Goal: Task Accomplishment & Management: Manage account settings

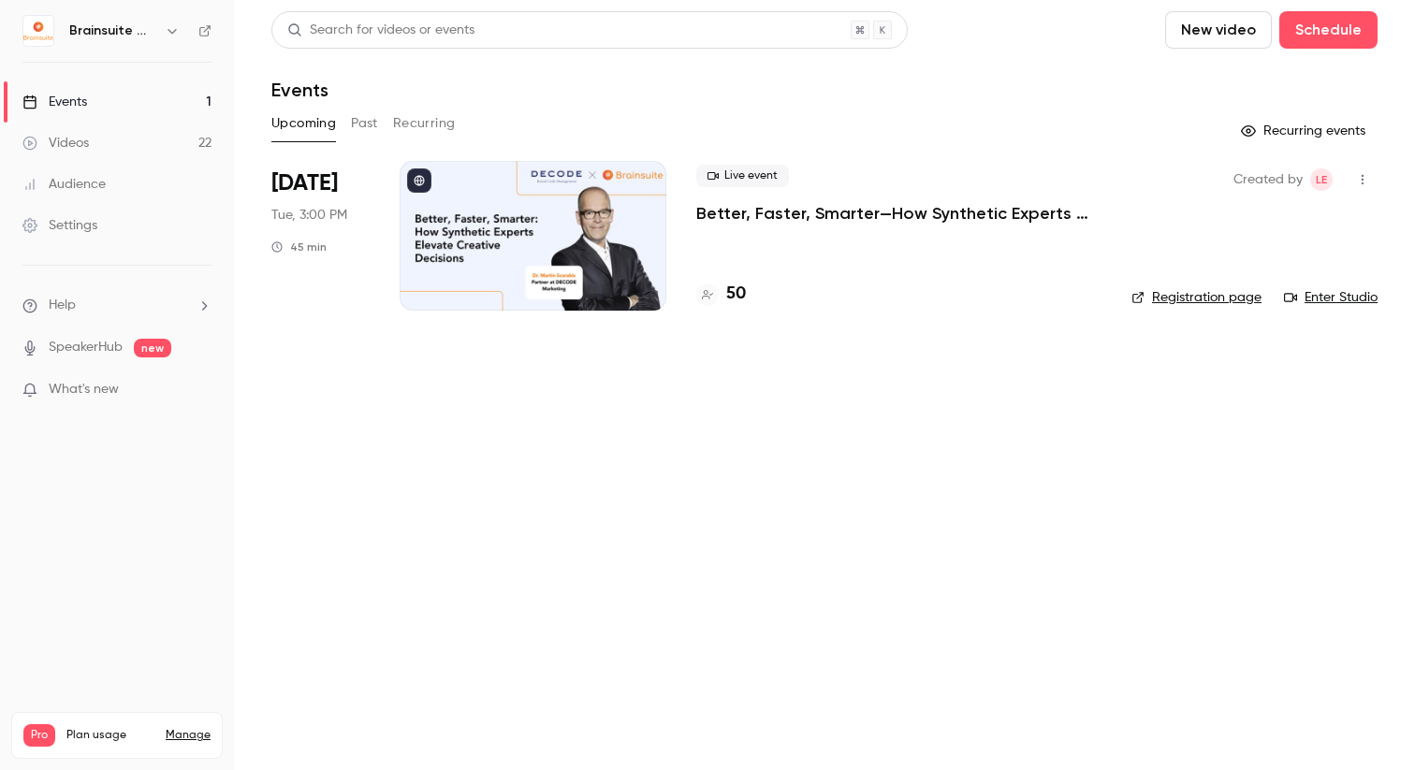
click at [669, 262] on li "[DATE] Tue, 3:00 PM 45 min Live event Better, Faster, Smarter—How Synthetic Exp…" at bounding box center [824, 247] width 1106 height 172
click at [727, 211] on p "Better, Faster, Smarter—How Synthetic Experts Elevate Creative Decisions" at bounding box center [898, 213] width 405 height 22
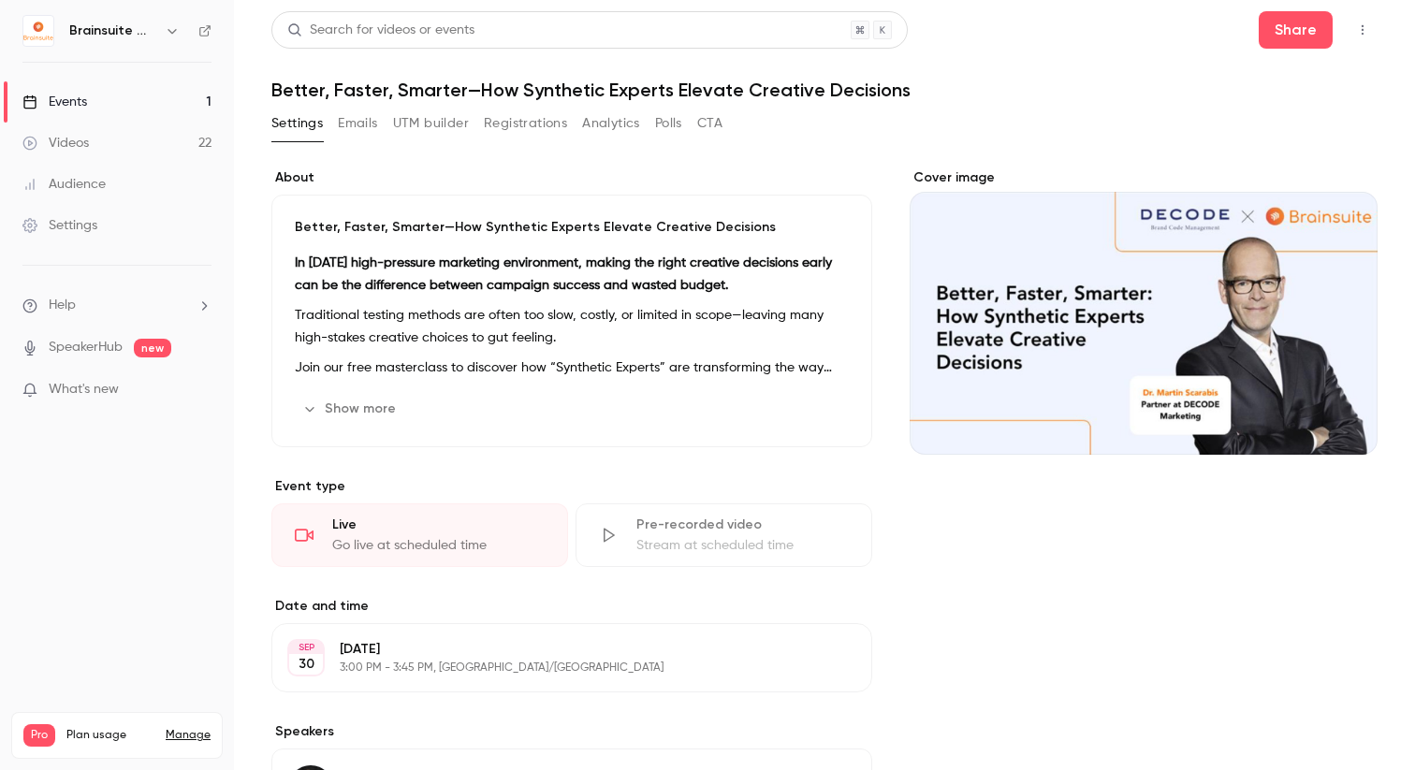
click at [522, 108] on div "Search for videos or events Share Better, Faster, Smarter—How Synthetic Experts…" at bounding box center [824, 607] width 1106 height 1192
click at [522, 109] on button "Registrations" at bounding box center [525, 124] width 83 height 30
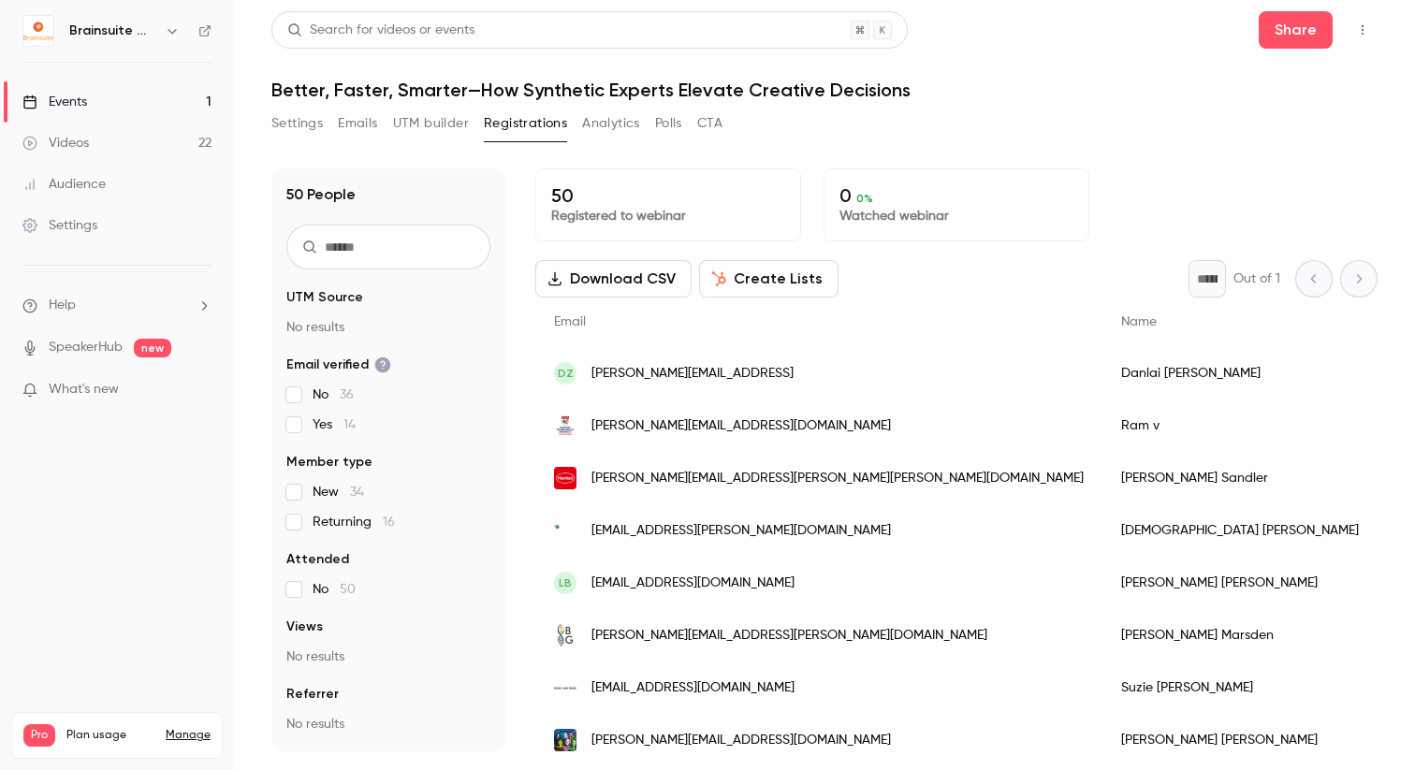
click at [758, 281] on button "Create Lists" at bounding box center [768, 278] width 139 height 37
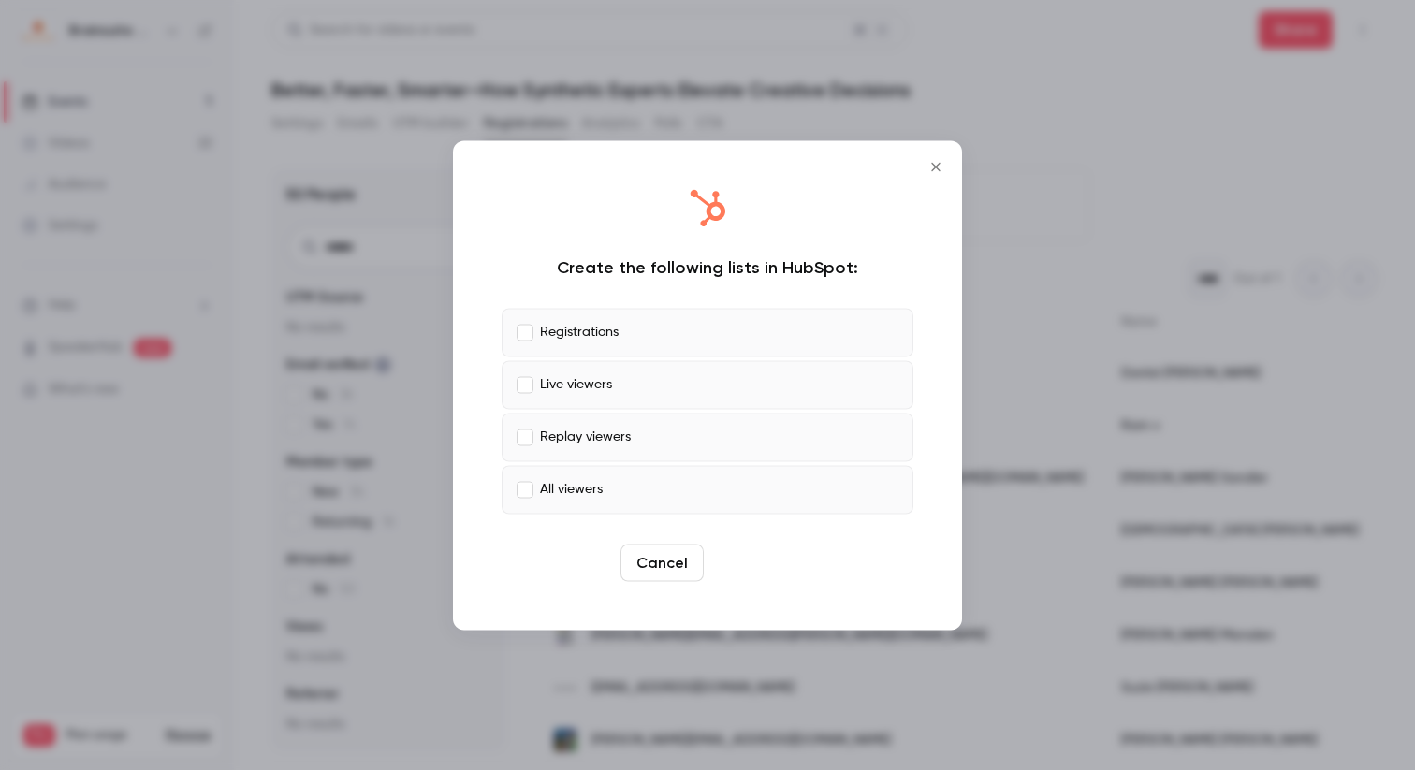
click at [767, 561] on button "Create" at bounding box center [753, 562] width 84 height 37
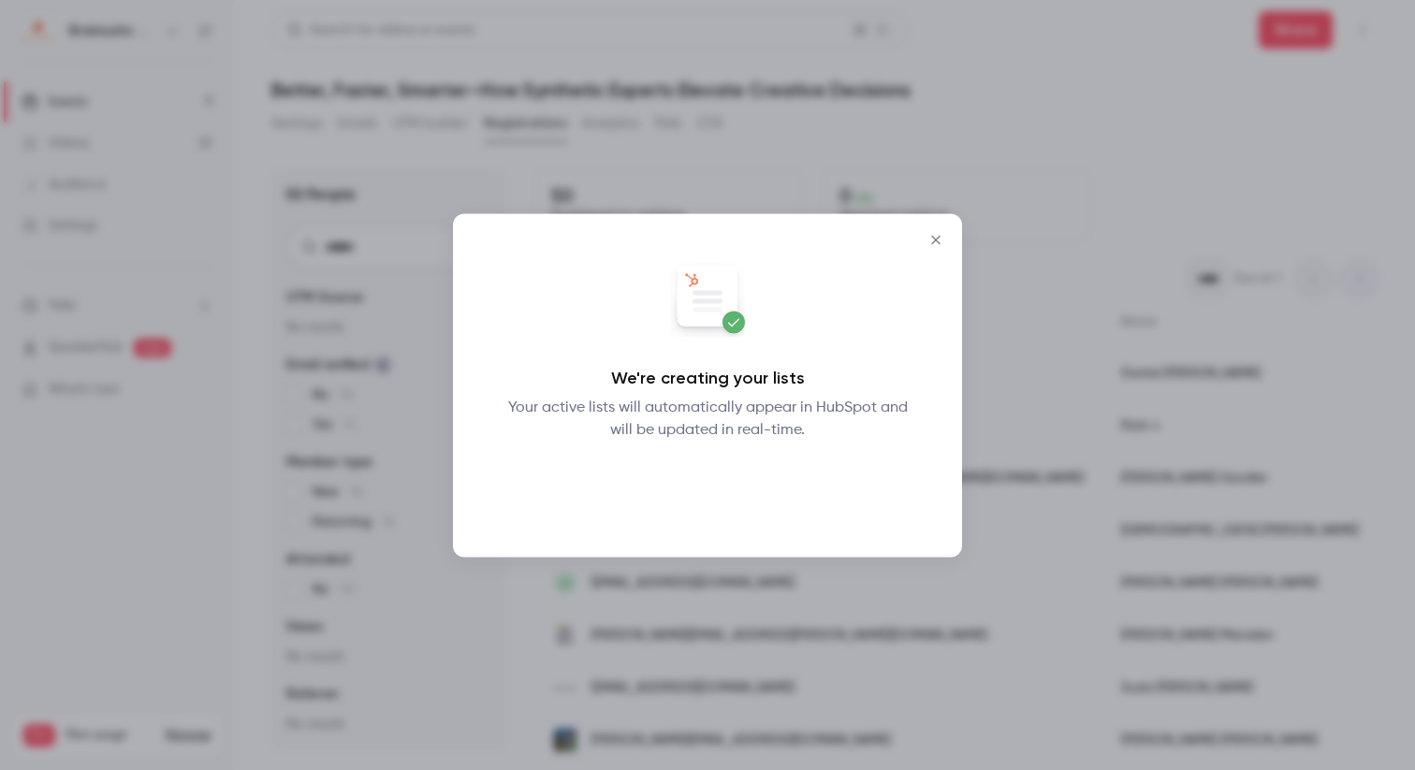
click at [706, 492] on button "Okay" at bounding box center [708, 489] width 68 height 37
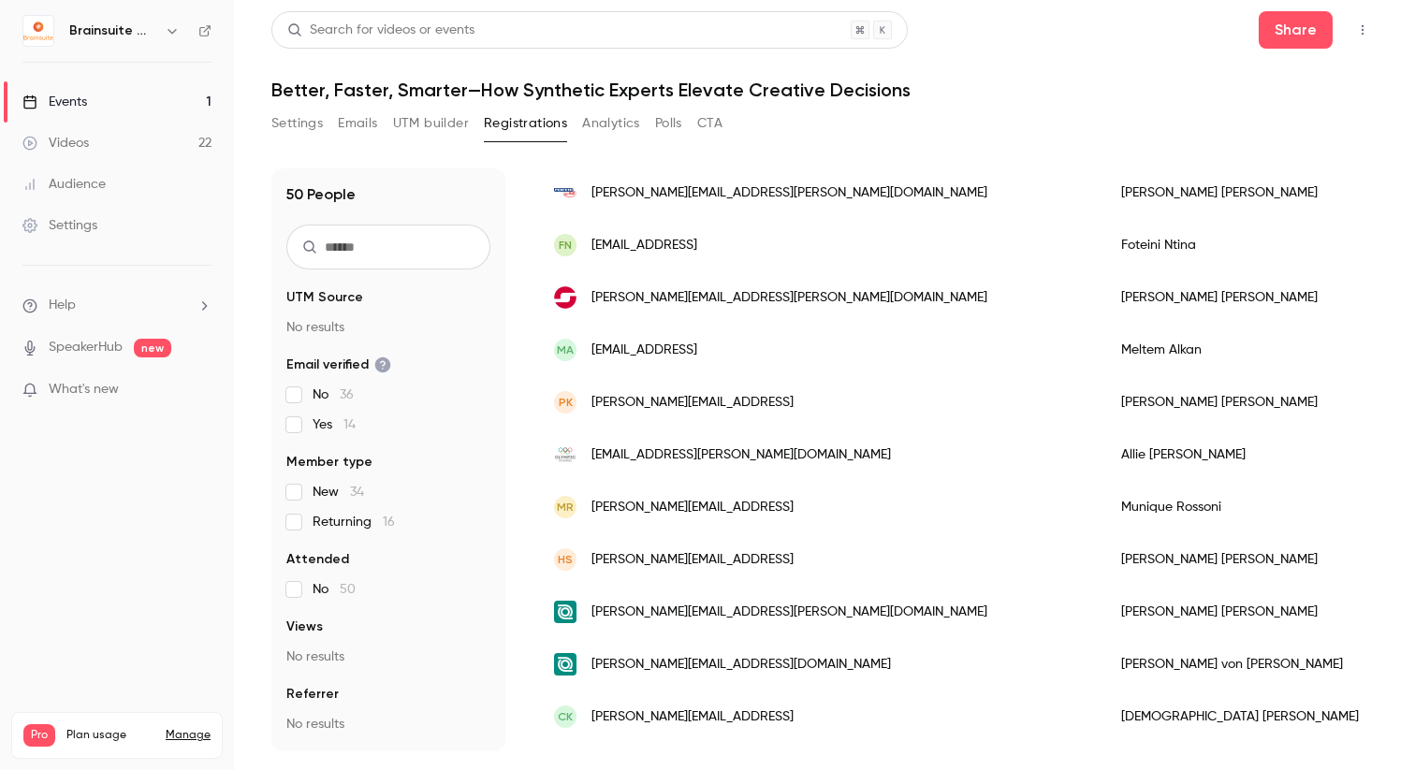
scroll to position [2191, 0]
